Goal: Find specific page/section: Find specific page/section

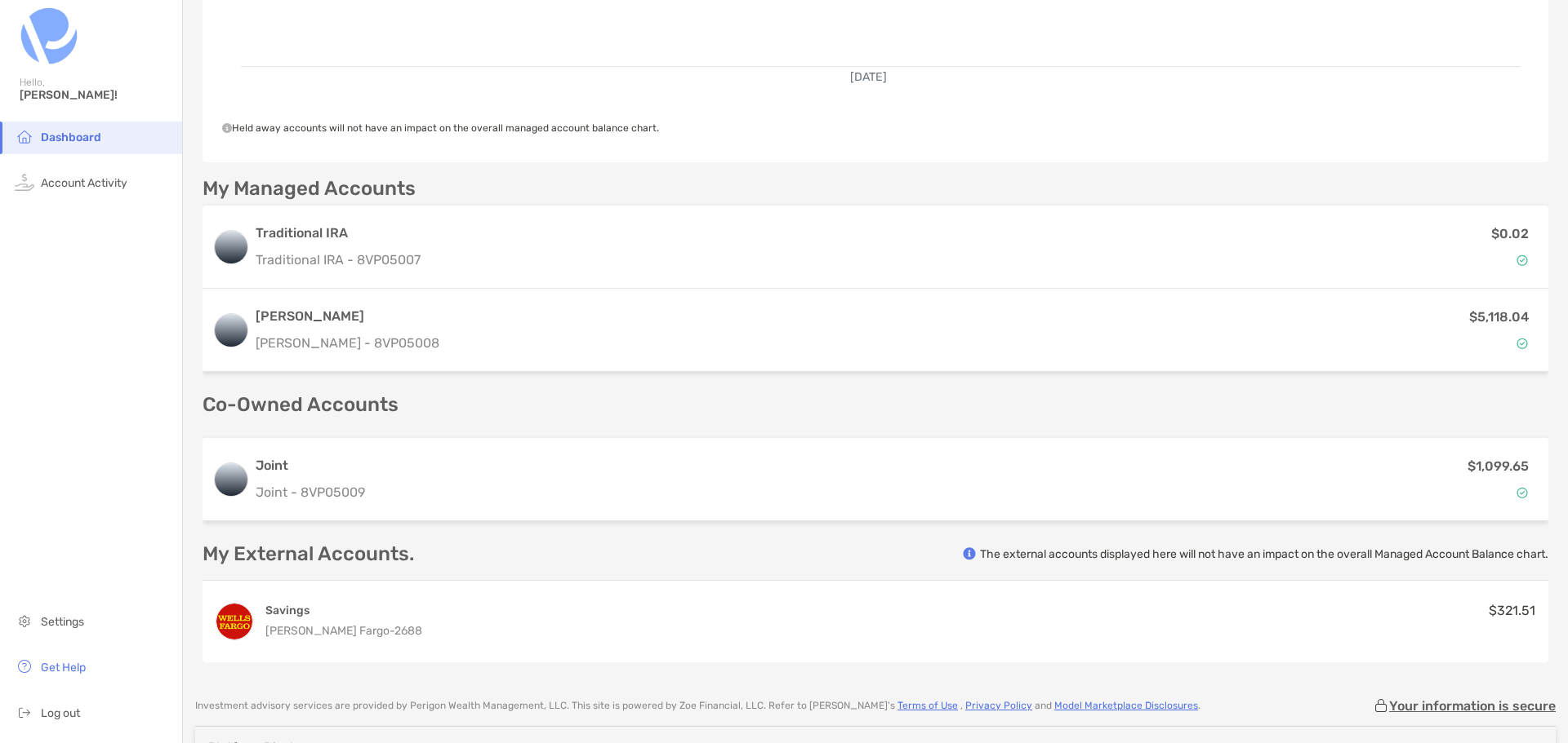
scroll to position [327, 0]
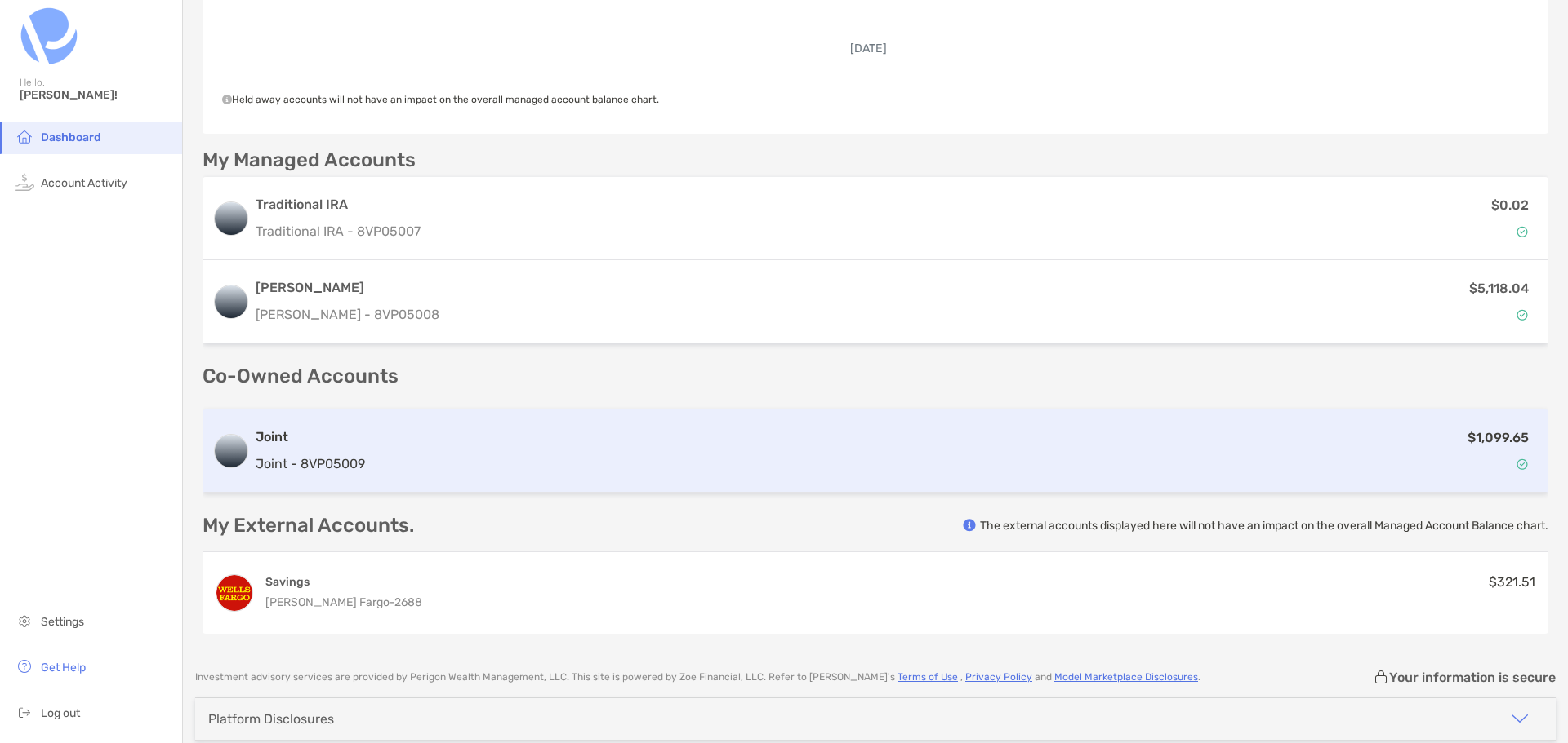
click at [278, 435] on h3 "Joint" at bounding box center [310, 438] width 109 height 19
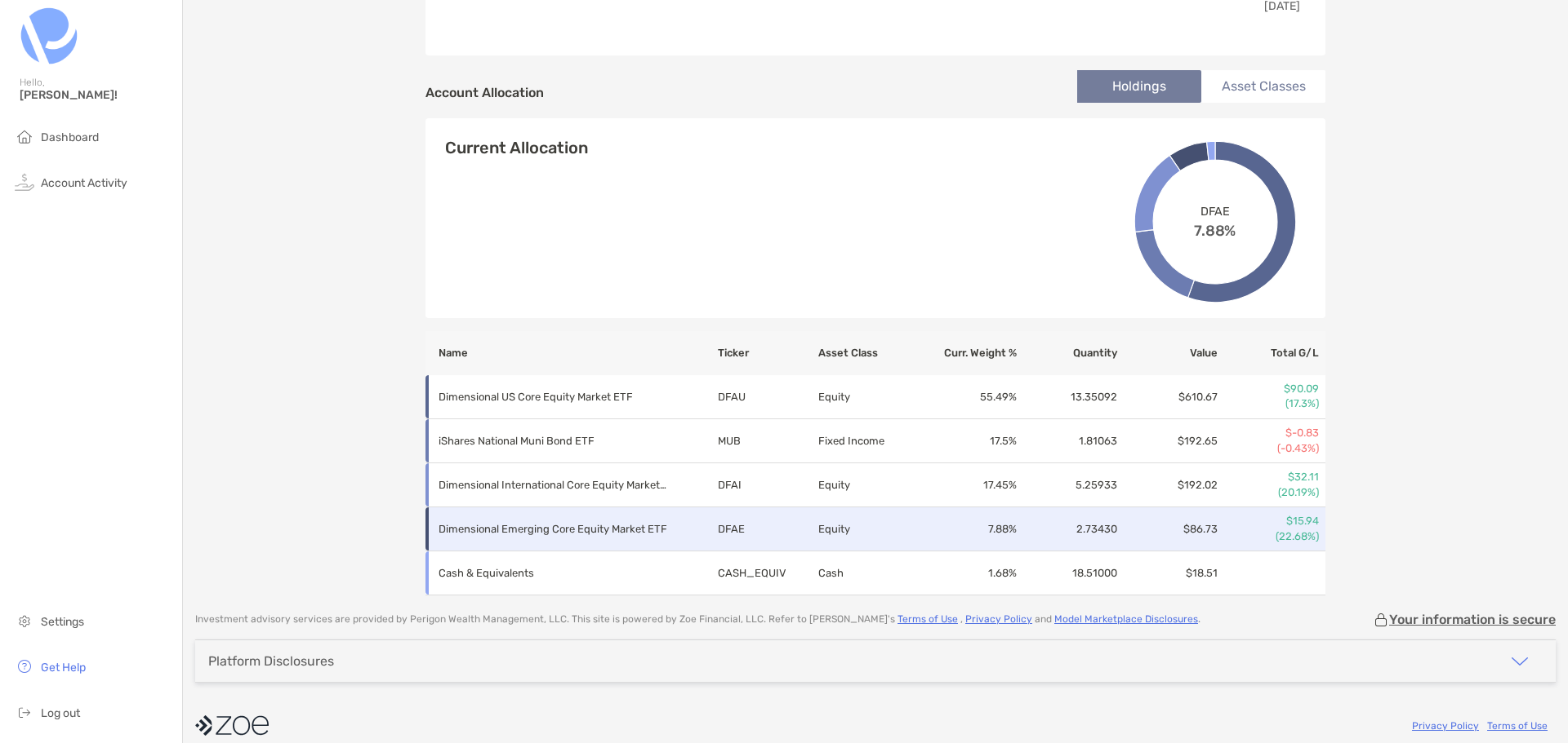
scroll to position [507, 0]
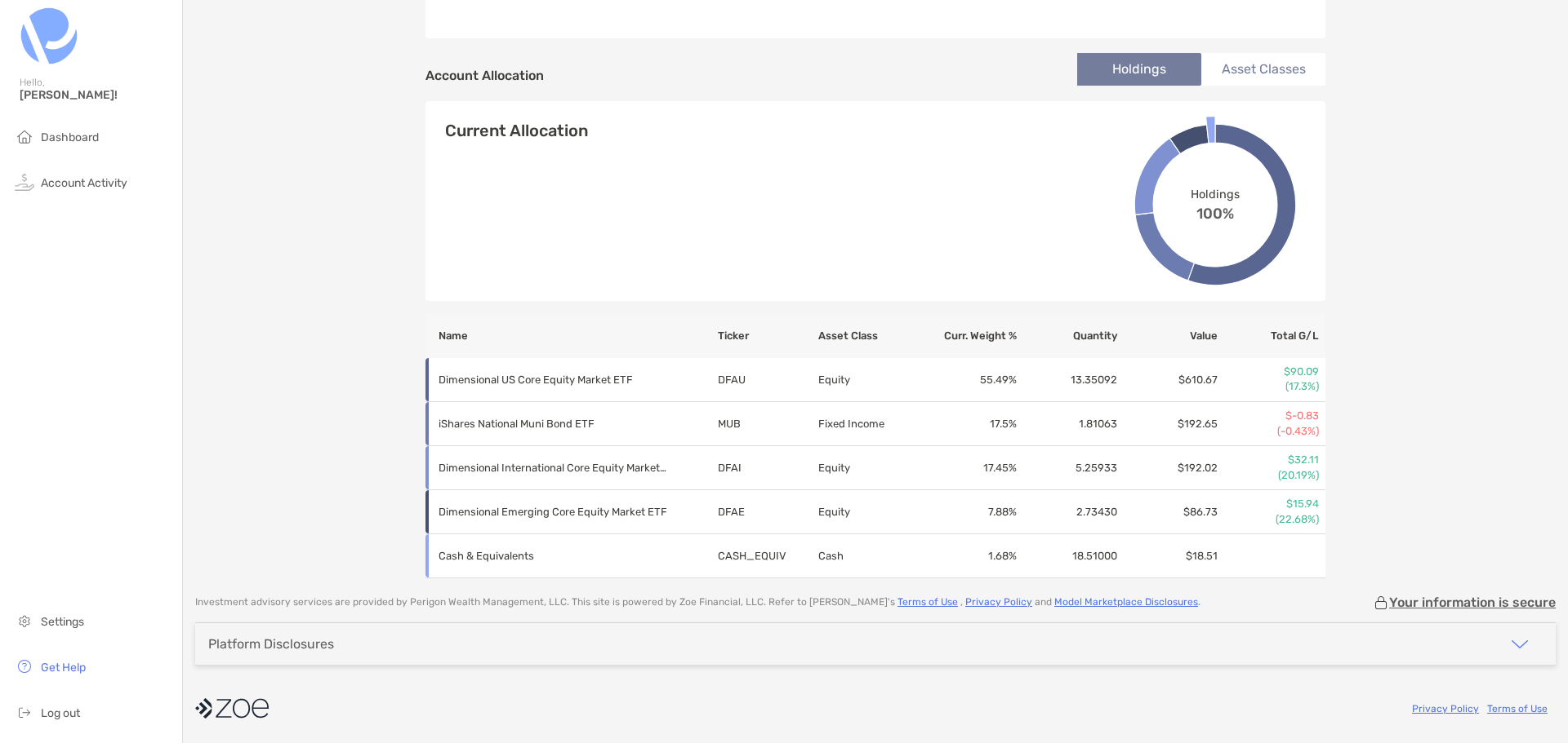
click at [1510, 649] on img "button" at bounding box center [1520, 644] width 19 height 19
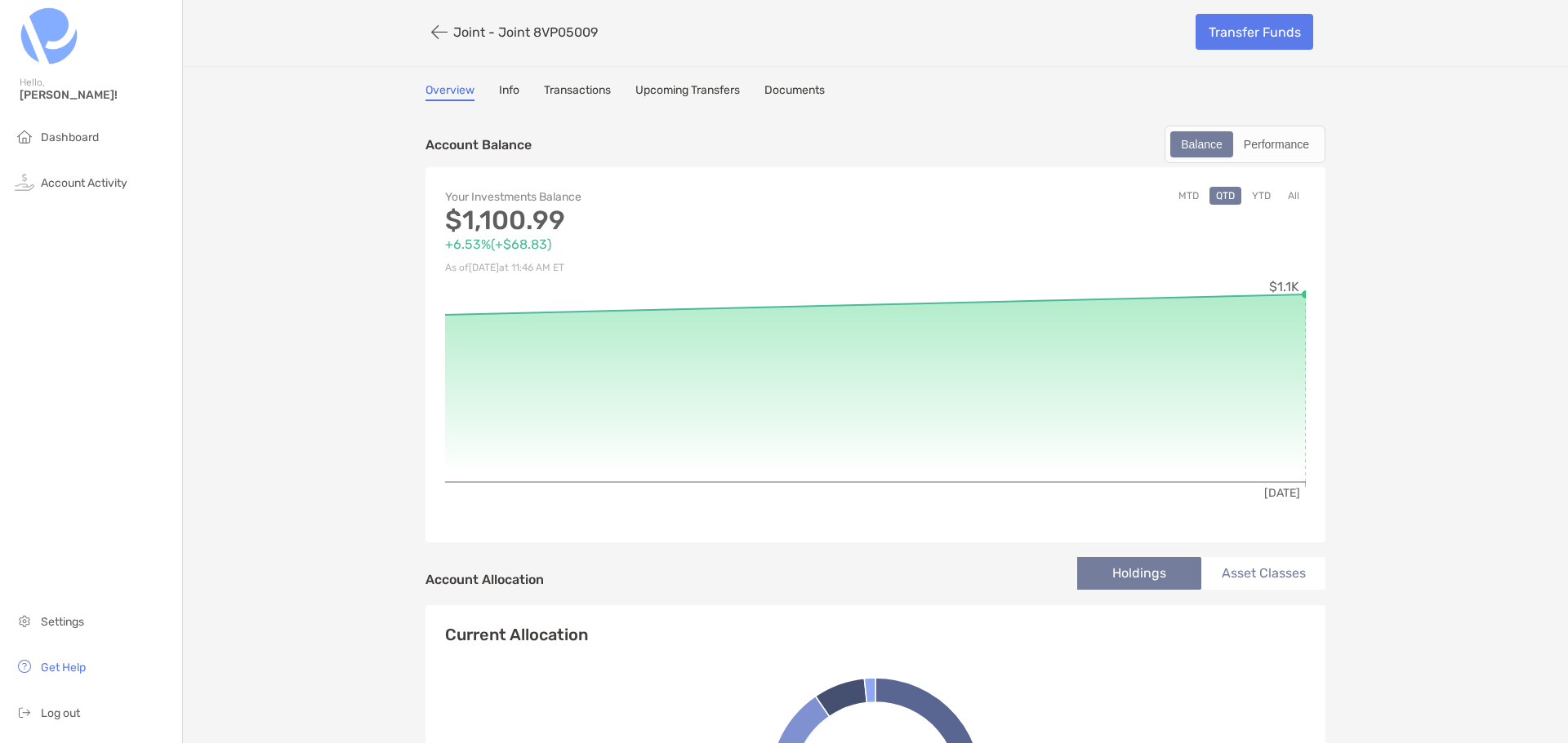
scroll to position [0, 0]
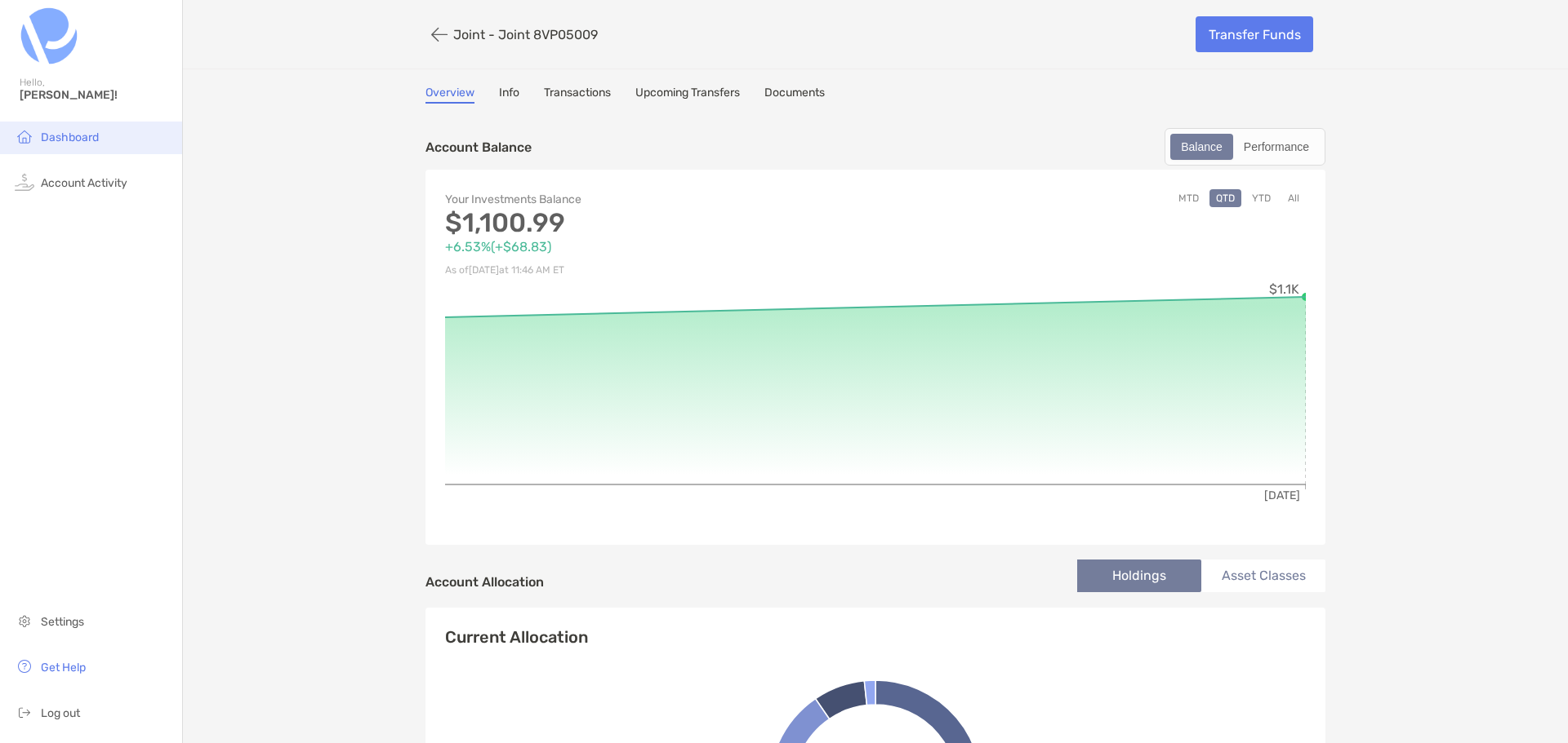
click at [57, 136] on span "Dashboard" at bounding box center [70, 137] width 58 height 14
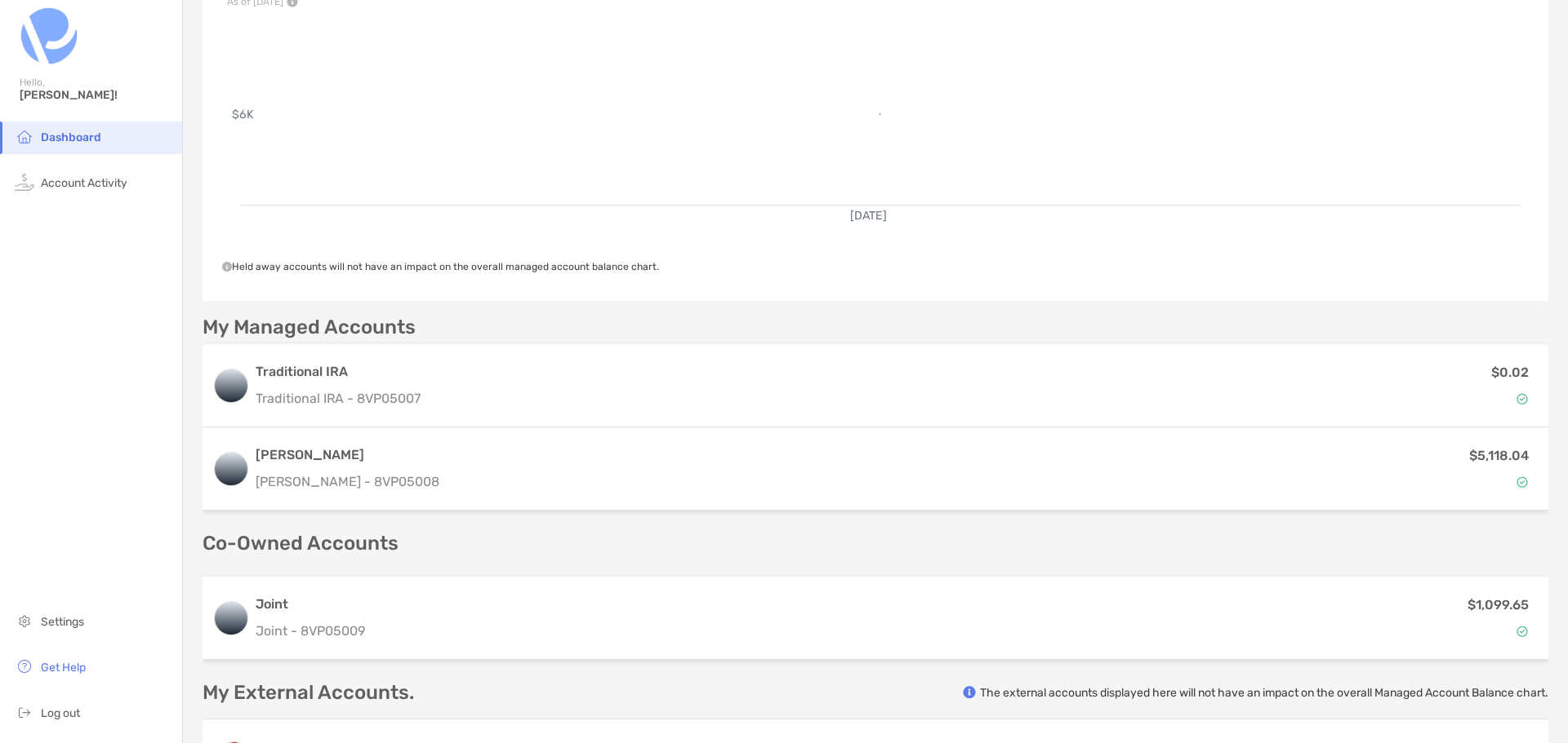
scroll to position [163, 0]
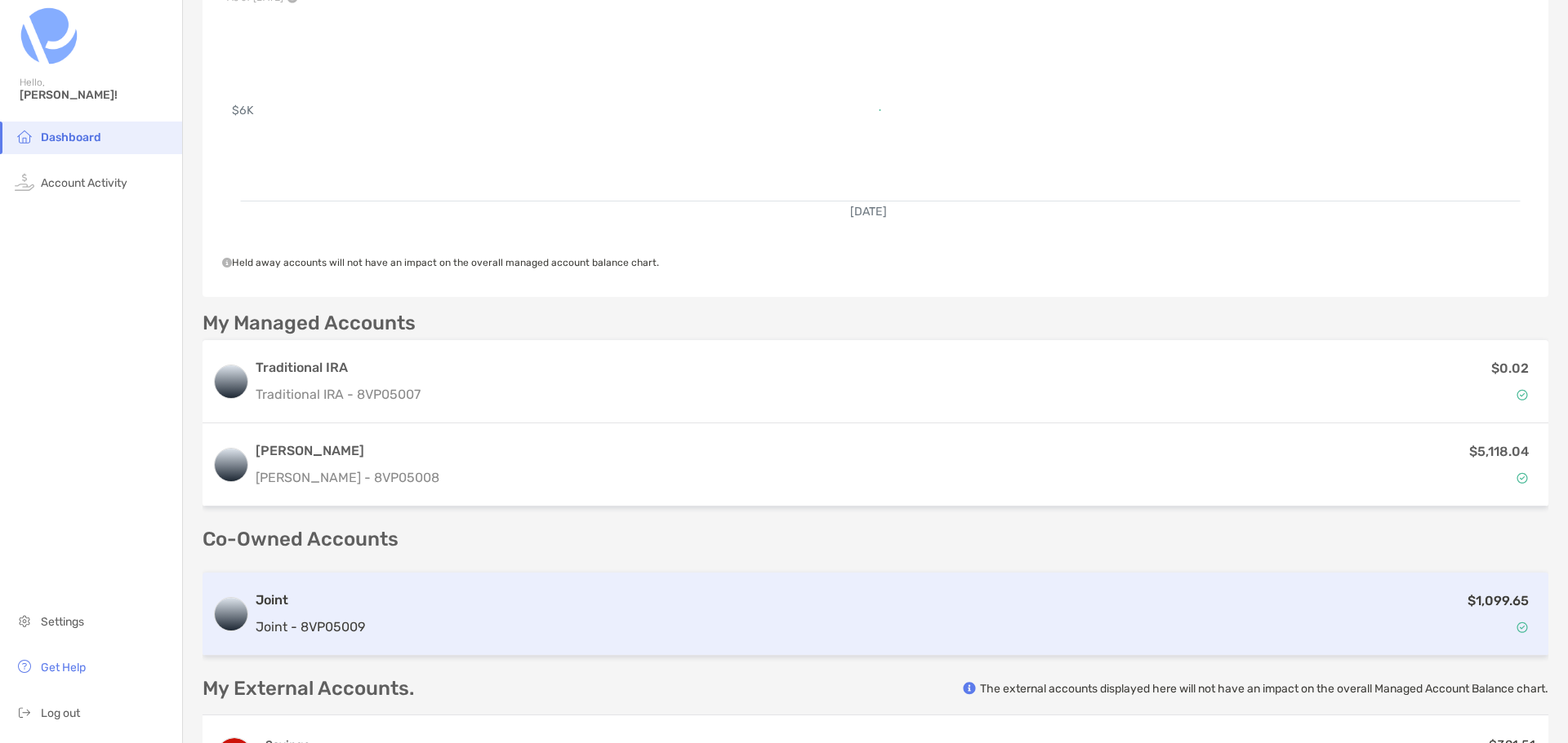
click at [288, 600] on h3 "Joint" at bounding box center [310, 600] width 109 height 19
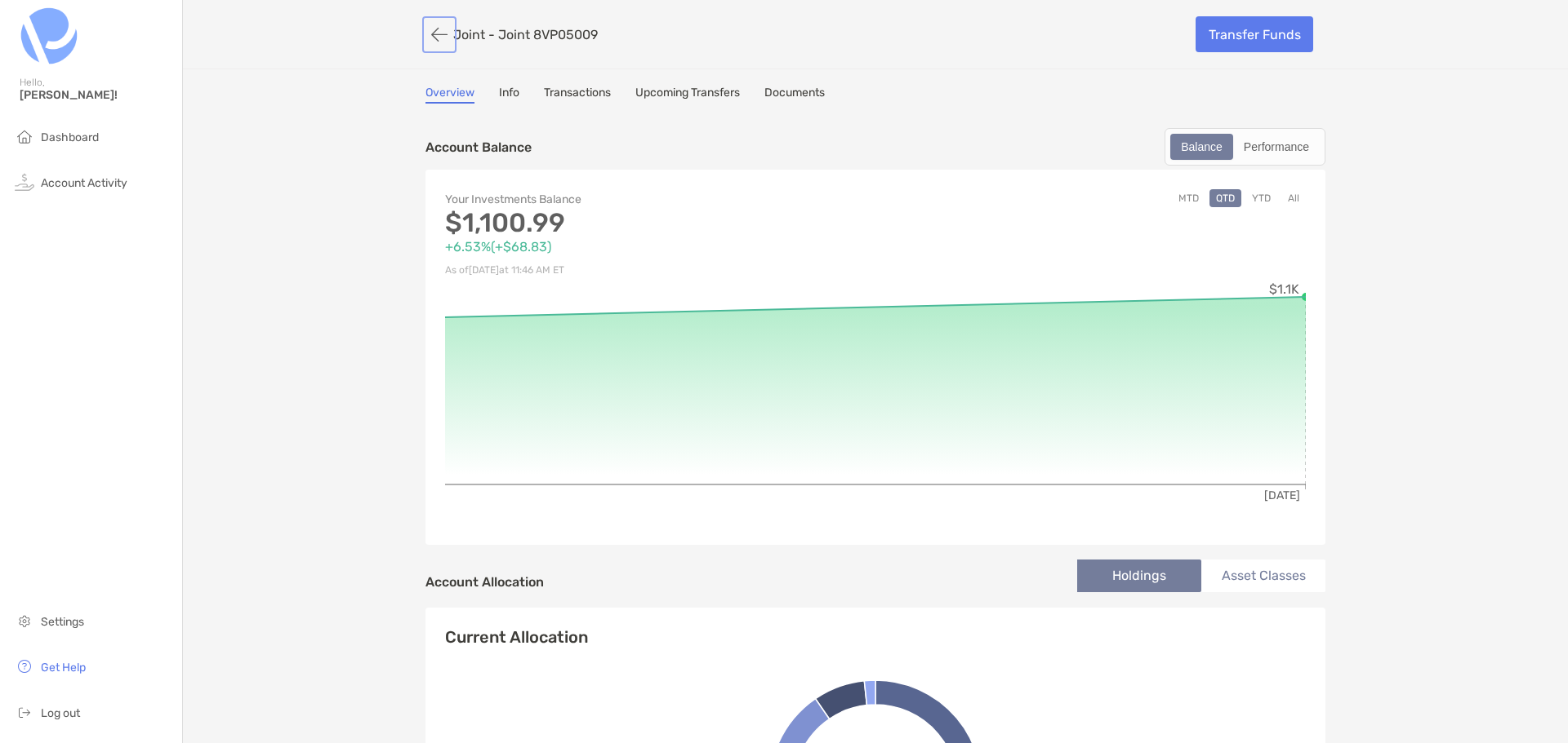
click at [433, 32] on button "button" at bounding box center [440, 34] width 28 height 30
